Goal: Find specific page/section: Find specific page/section

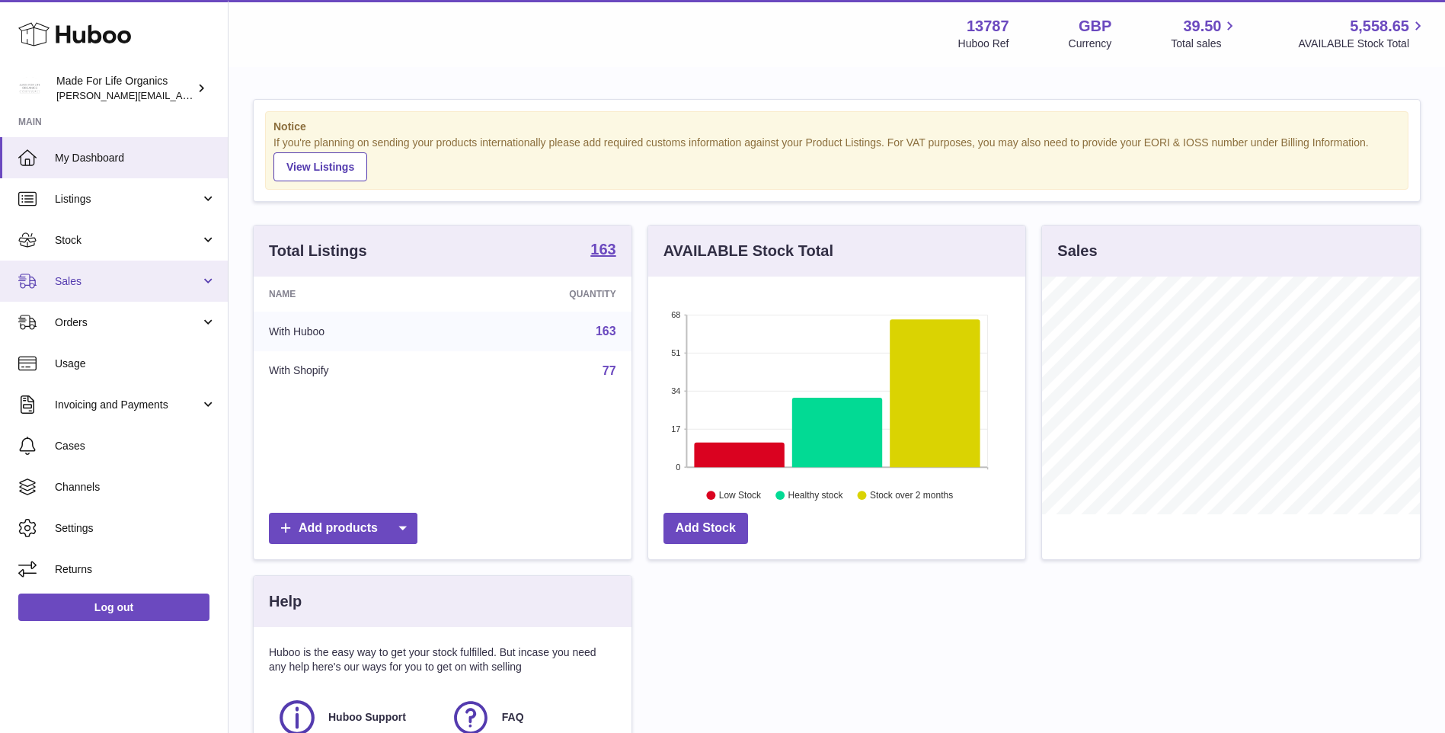
drag, startPoint x: 63, startPoint y: 286, endPoint x: 70, endPoint y: 297, distance: 12.7
click at [63, 286] on span "Sales" at bounding box center [128, 281] width 146 height 14
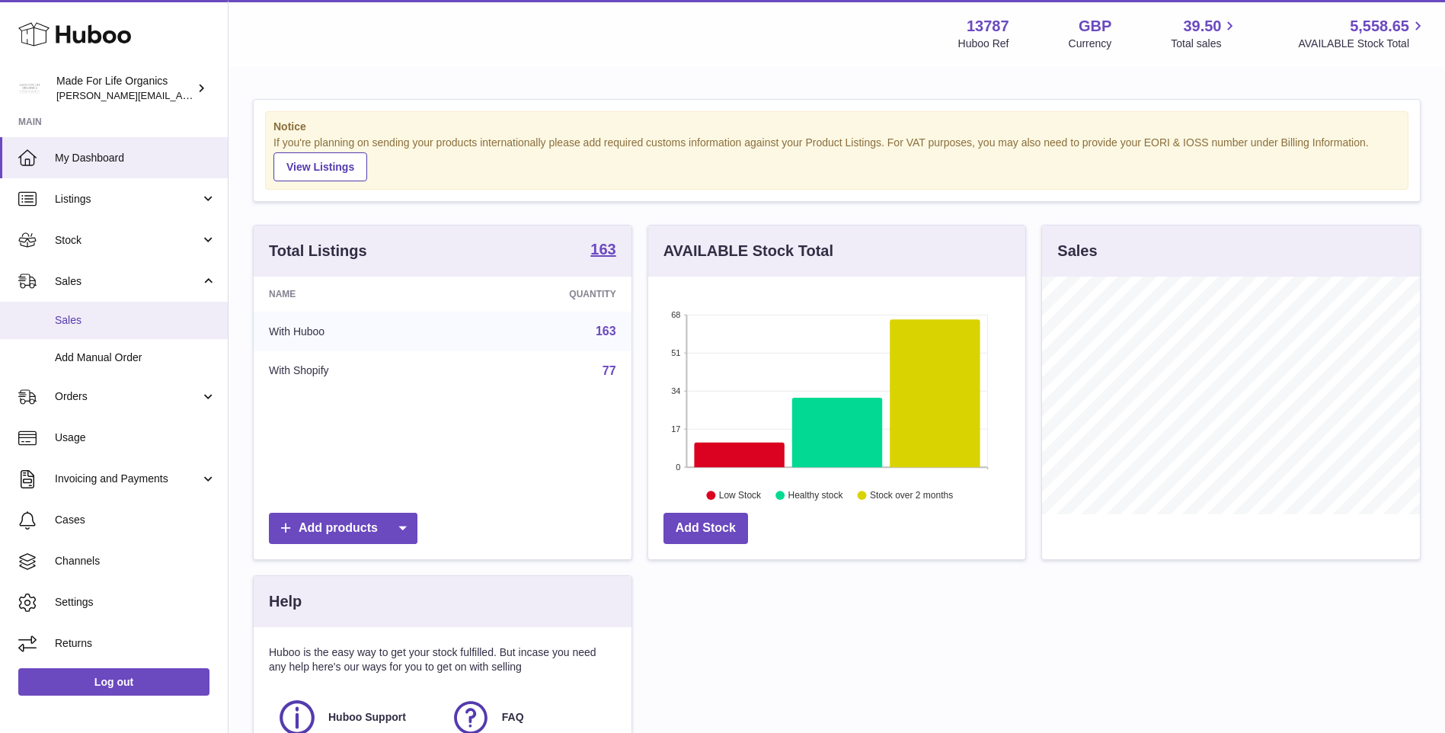
click at [72, 324] on span "Sales" at bounding box center [136, 320] width 162 height 14
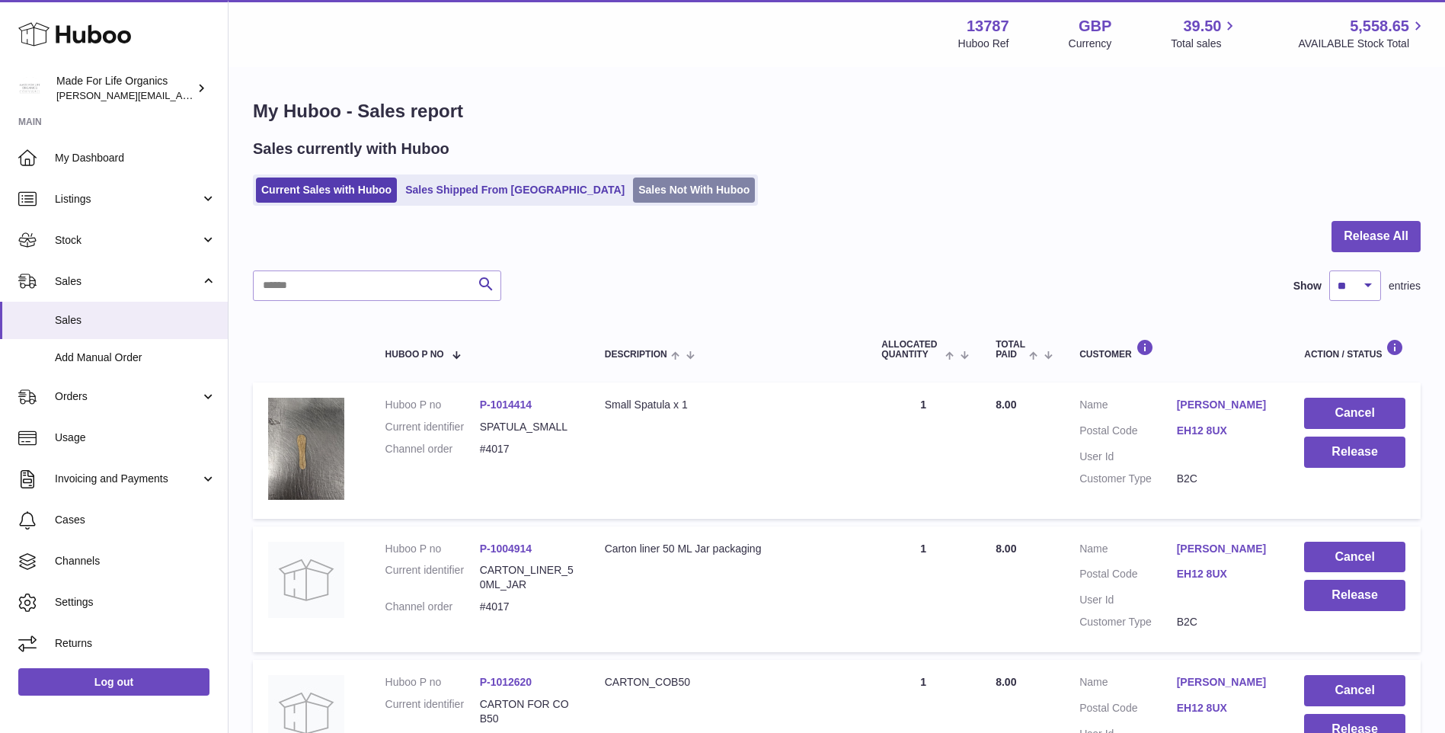
click at [633, 193] on link "Sales Not With Huboo" at bounding box center [694, 190] width 122 height 25
